Goal: Find specific fact: Find specific fact

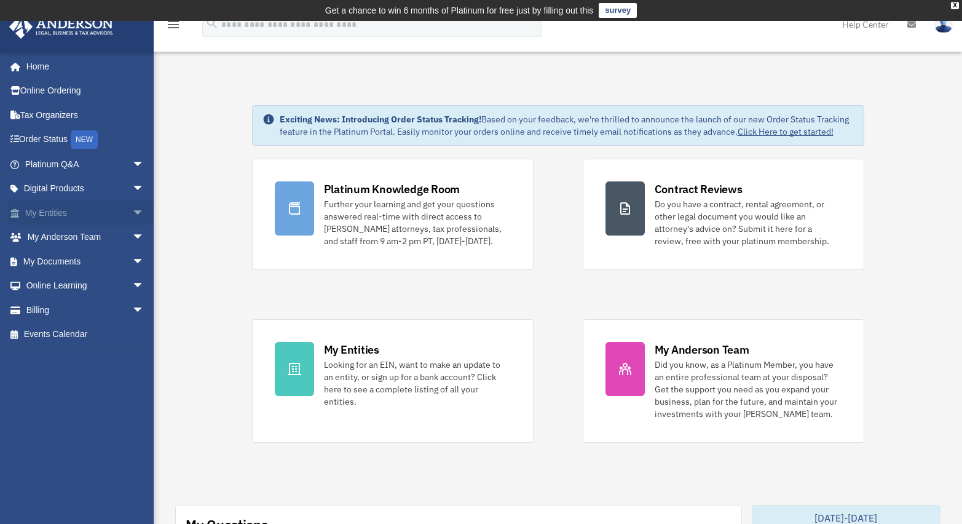
click at [42, 214] on link "My Entities arrow_drop_down" at bounding box center [86, 212] width 154 height 25
click at [58, 211] on link "My Entities arrow_drop_down" at bounding box center [86, 212] width 154 height 25
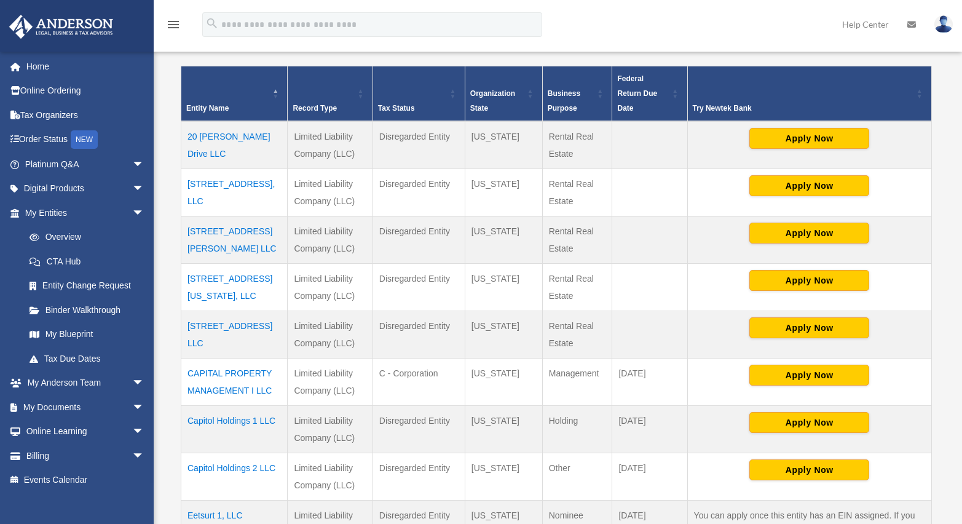
scroll to position [264, 0]
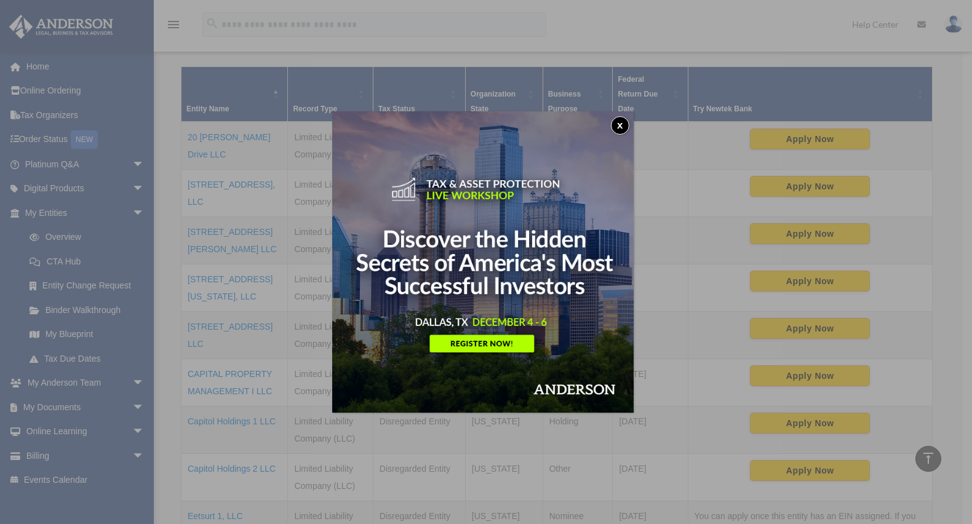
click at [629, 126] on button "x" at bounding box center [620, 125] width 18 height 18
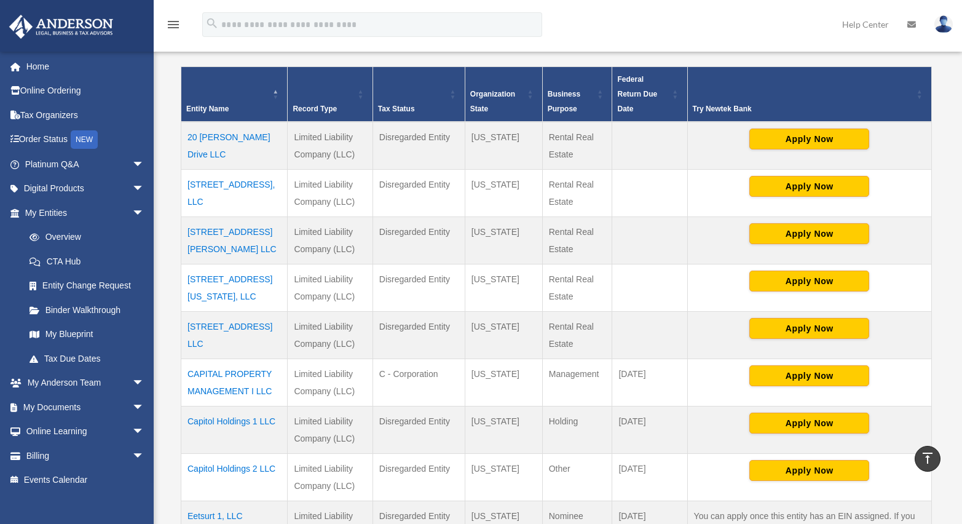
click at [208, 309] on td "713 State Street, Albany, New York 12203, LLC" at bounding box center [234, 287] width 106 height 47
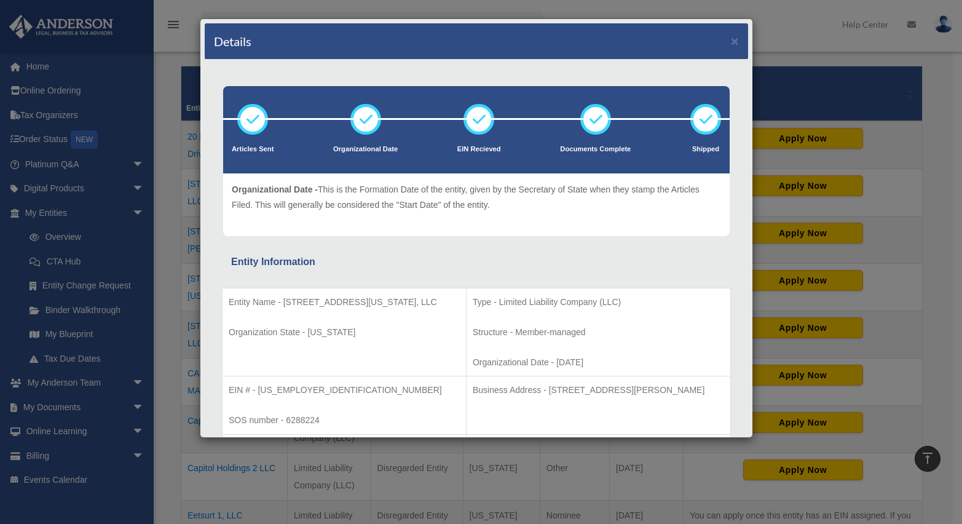
drag, startPoint x: 301, startPoint y: 314, endPoint x: 283, endPoint y: 296, distance: 25.7
click at [283, 296] on p "Entity Name - [STREET_ADDRESS][US_STATE], LLC" at bounding box center [344, 302] width 231 height 15
copy p "[STREET_ADDRESS][US_STATE], LLC"
drag, startPoint x: 308, startPoint y: 386, endPoint x: 259, endPoint y: 392, distance: 49.5
click at [259, 392] on p "EIN # - 87-2797793" at bounding box center [344, 390] width 231 height 15
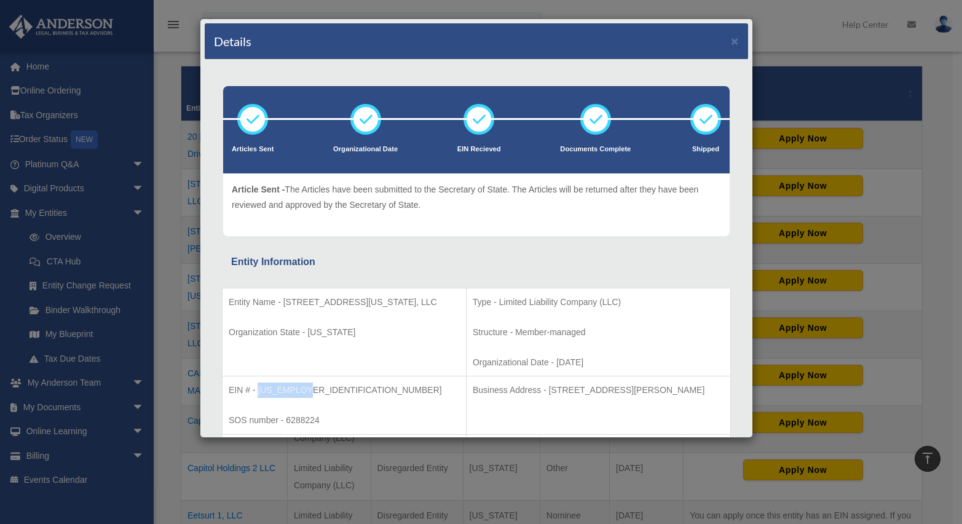
copy p "87-2797793"
drag, startPoint x: 294, startPoint y: 317, endPoint x: 283, endPoint y: 304, distance: 16.1
click at [283, 304] on p "Entity Name - 713 State Street, Albany, New York 12203, LLC" at bounding box center [344, 302] width 231 height 15
copy p "713 State Street, Albany, New York 12203, LLC"
click at [574, 340] on td "Type - Limited Liability Company (LLC) Structure - Member-managed Organizationa…" at bounding box center [598, 332] width 264 height 89
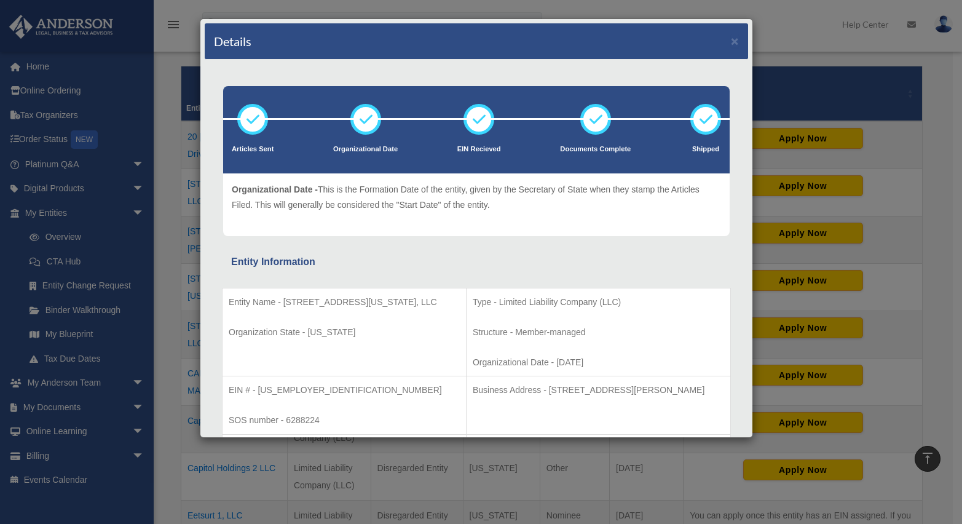
drag, startPoint x: 283, startPoint y: 315, endPoint x: 282, endPoint y: 307, distance: 8.1
click at [282, 307] on p "Entity Name - 713 State Street, Albany, New York 12203, LLC" at bounding box center [344, 302] width 231 height 15
copy p "713 State Street, Albany, New York 12203, LLC"
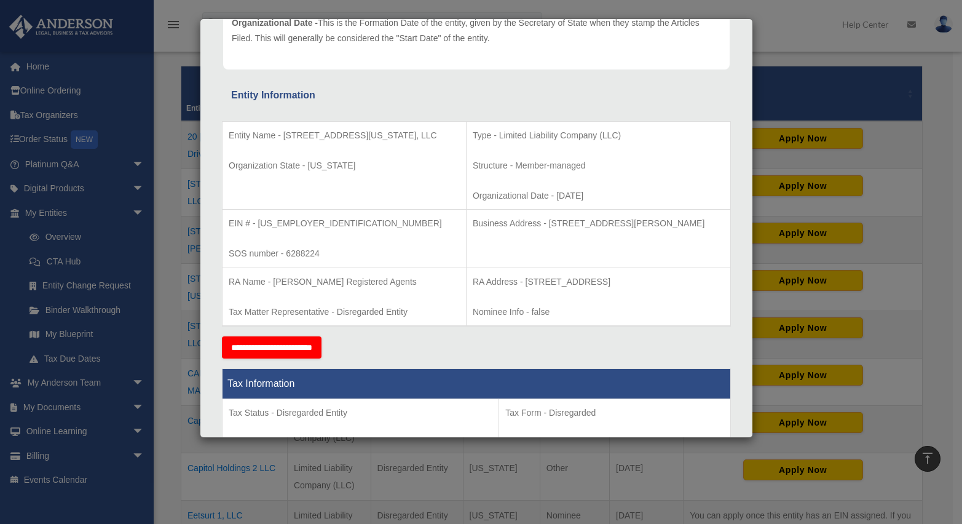
scroll to position [123, 0]
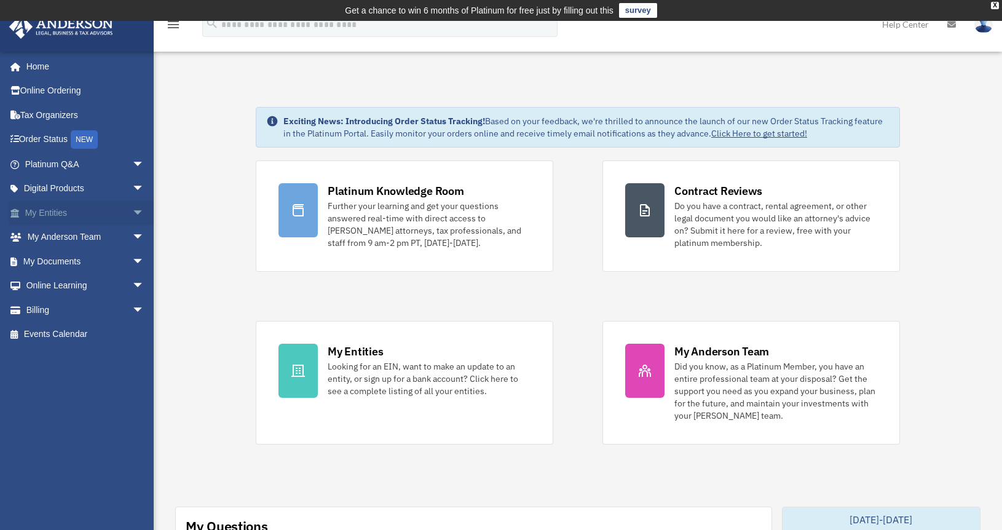
click at [68, 207] on link "My Entities arrow_drop_down" at bounding box center [86, 212] width 154 height 25
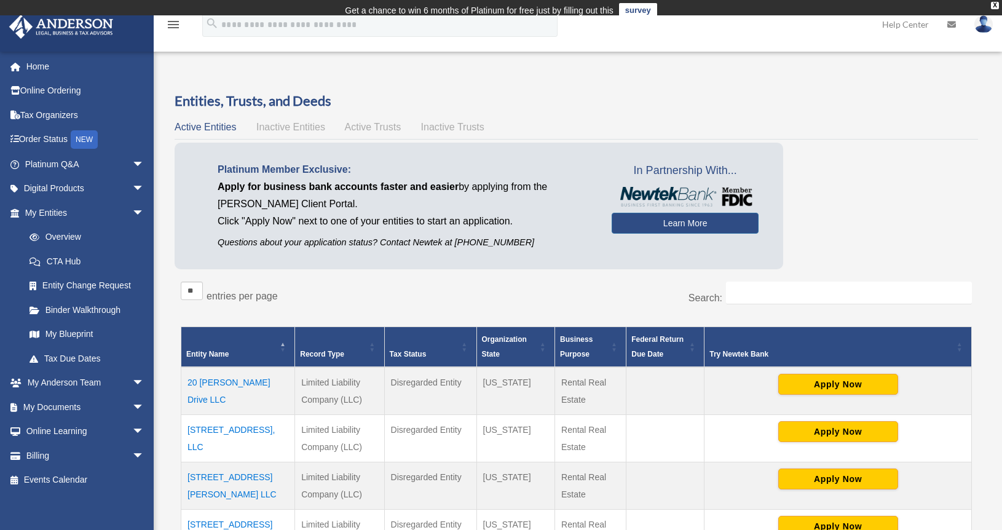
scroll to position [137, 0]
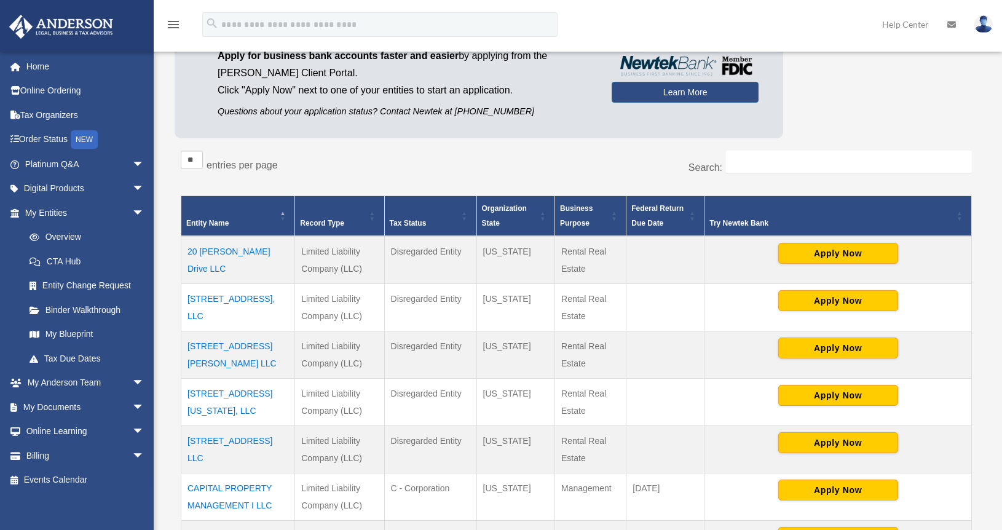
click at [239, 397] on td "713 State Street, Albany, New York 12203, LLC" at bounding box center [238, 402] width 114 height 47
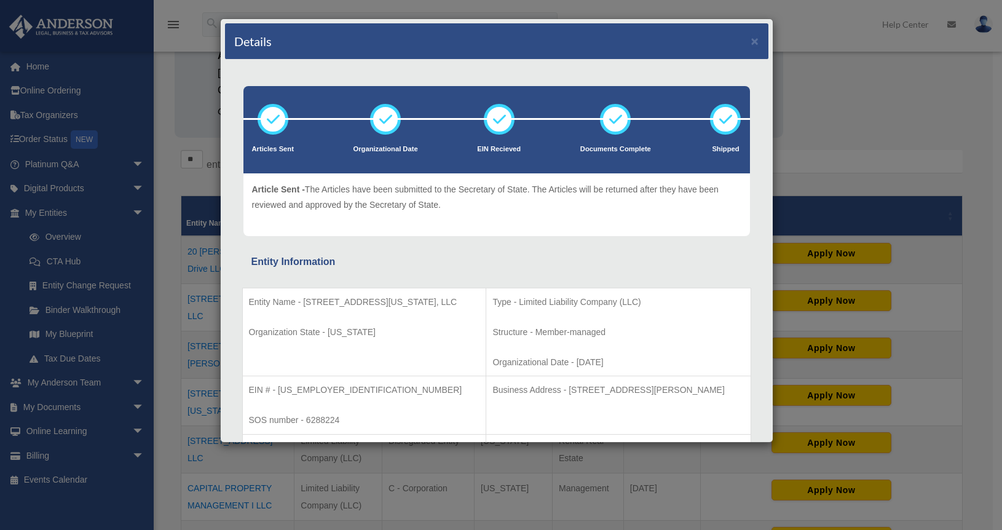
drag, startPoint x: 288, startPoint y: 314, endPoint x: 306, endPoint y: 301, distance: 22.0
click at [306, 301] on p "Entity Name - 713 State Street, Albany, New York 12203, LLC" at bounding box center [364, 302] width 231 height 15
copy p "713 State Street, Albany, New York 12203, LLC"
